Goal: Task Accomplishment & Management: Use online tool/utility

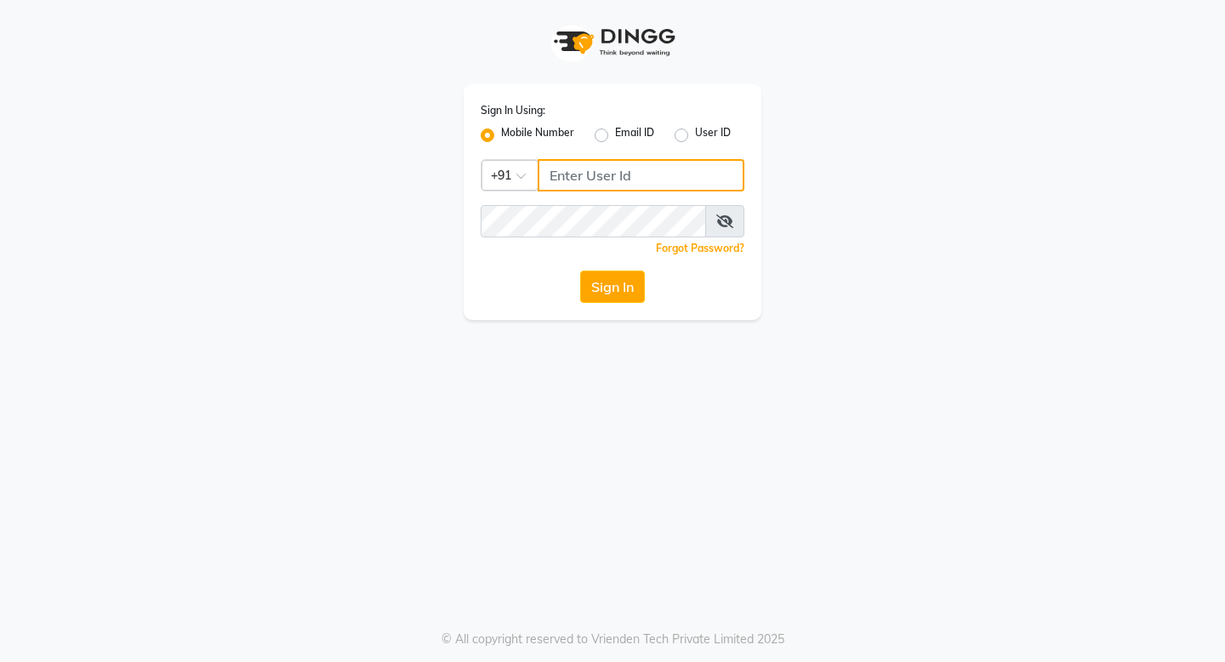
type input "9728722000"
click at [693, 302] on div "Sign In" at bounding box center [613, 287] width 264 height 32
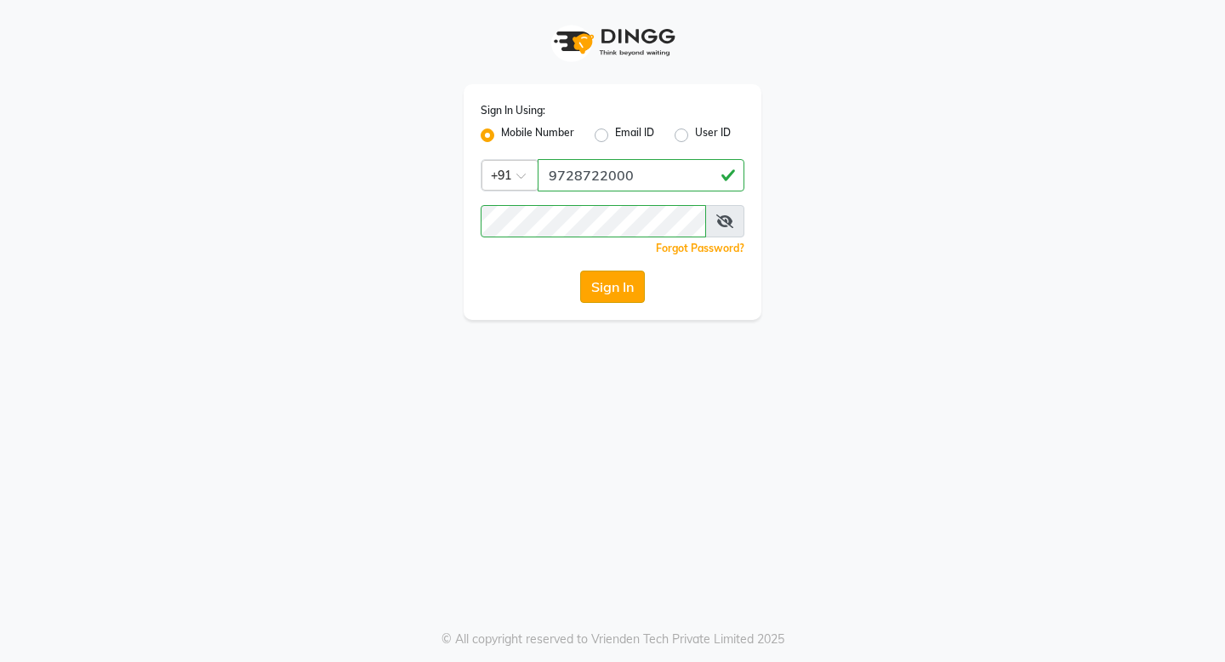
click at [633, 300] on button "Sign In" at bounding box center [612, 287] width 65 height 32
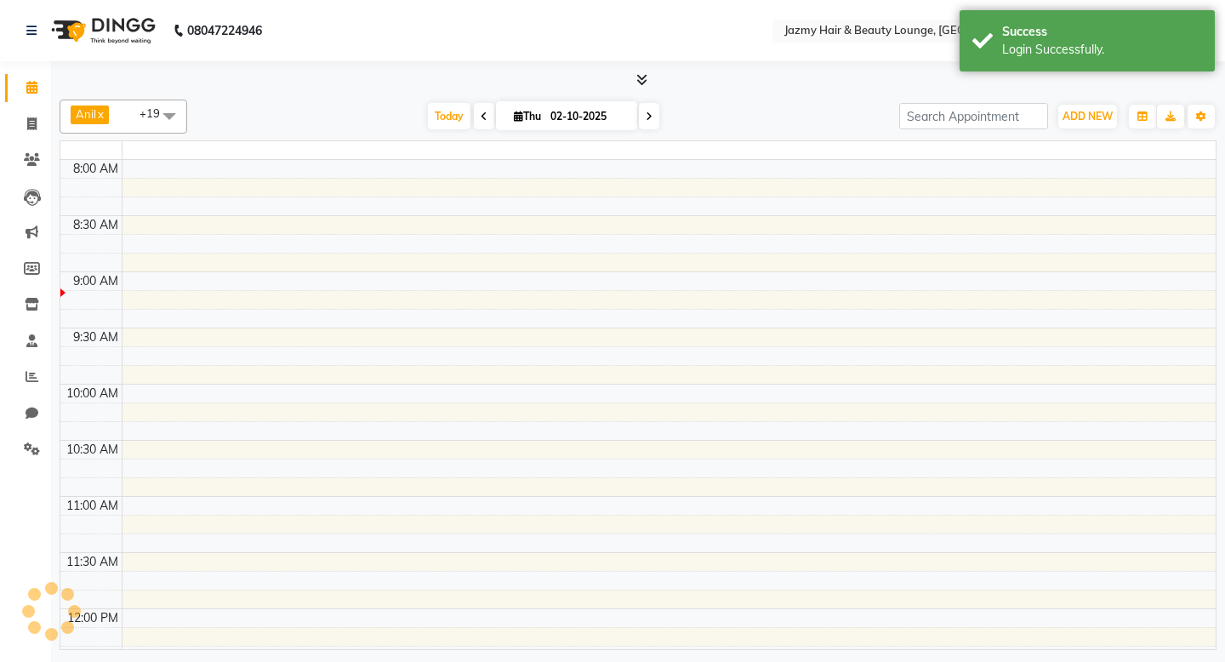
select select "en"
